Goal: Transaction & Acquisition: Purchase product/service

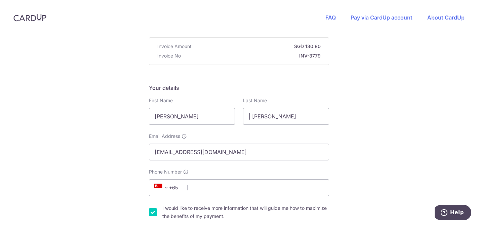
scroll to position [71, 0]
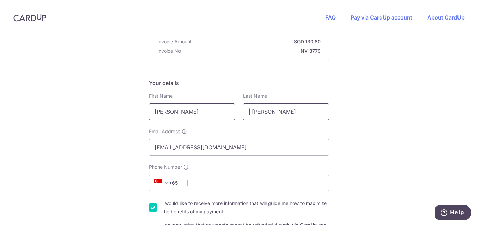
drag, startPoint x: 286, startPoint y: 112, endPoint x: 223, endPoint y: 112, distance: 63.2
click at [223, 112] on div "First Name [PERSON_NAME] Last Name | [PERSON_NAME]" at bounding box center [239, 106] width 188 height 28
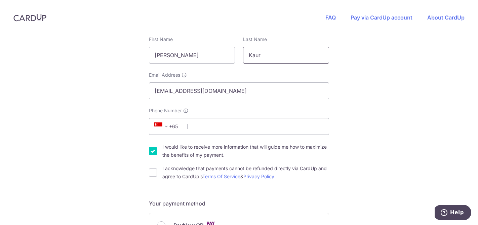
scroll to position [128, 0]
type input "Kaur"
click at [226, 122] on input "Phone Number" at bounding box center [239, 126] width 180 height 17
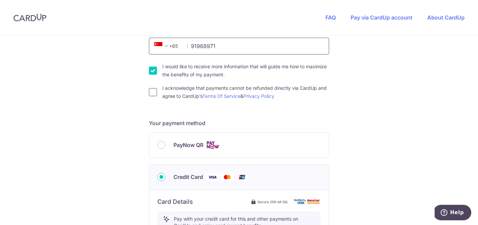
type input "91968971"
click at [153, 92] on input "I acknowledge that payments cannot be refunded directly via CardUp and agree to…" at bounding box center [153, 92] width 8 height 8
checkbox input "true"
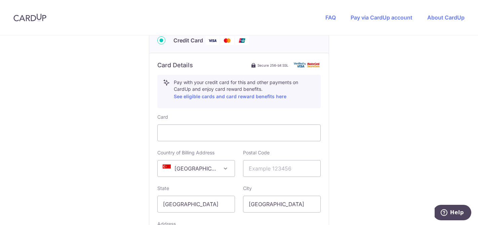
scroll to position [345, 0]
click at [300, 169] on input "text" at bounding box center [282, 168] width 78 height 17
type input "554773"
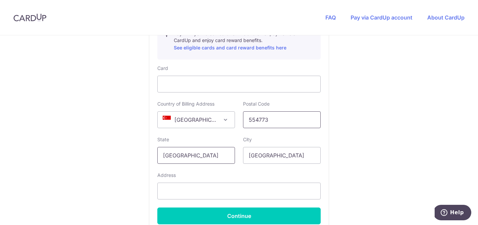
scroll to position [402, 0]
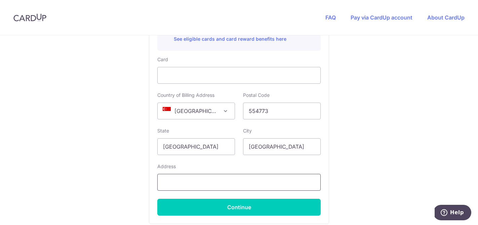
click at [220, 182] on input "text" at bounding box center [238, 182] width 163 height 17
type input "[STREET_ADDRESS]"
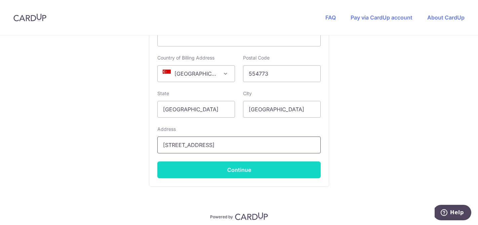
scroll to position [447, 0]
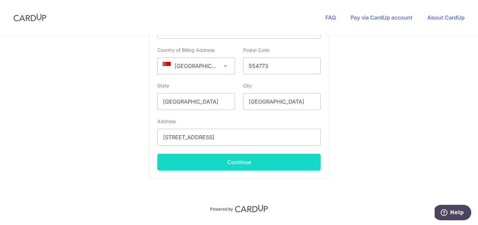
click at [238, 165] on button "Continue" at bounding box center [238, 162] width 163 height 17
type input "**** 3663"
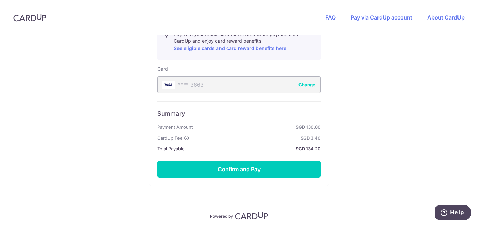
scroll to position [403, 0]
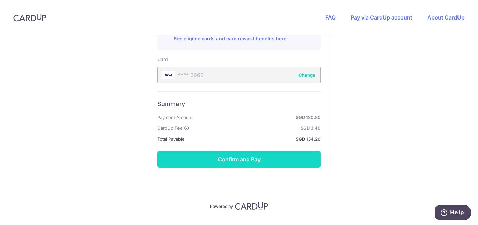
click at [239, 158] on button "Confirm and Pay" at bounding box center [238, 159] width 163 height 17
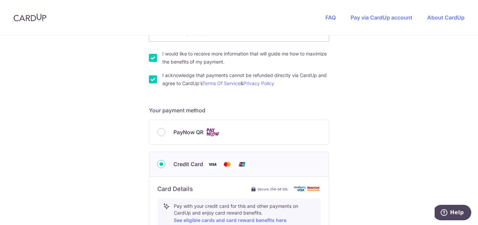
scroll to position [337, 0]
